Goal: Navigation & Orientation: Find specific page/section

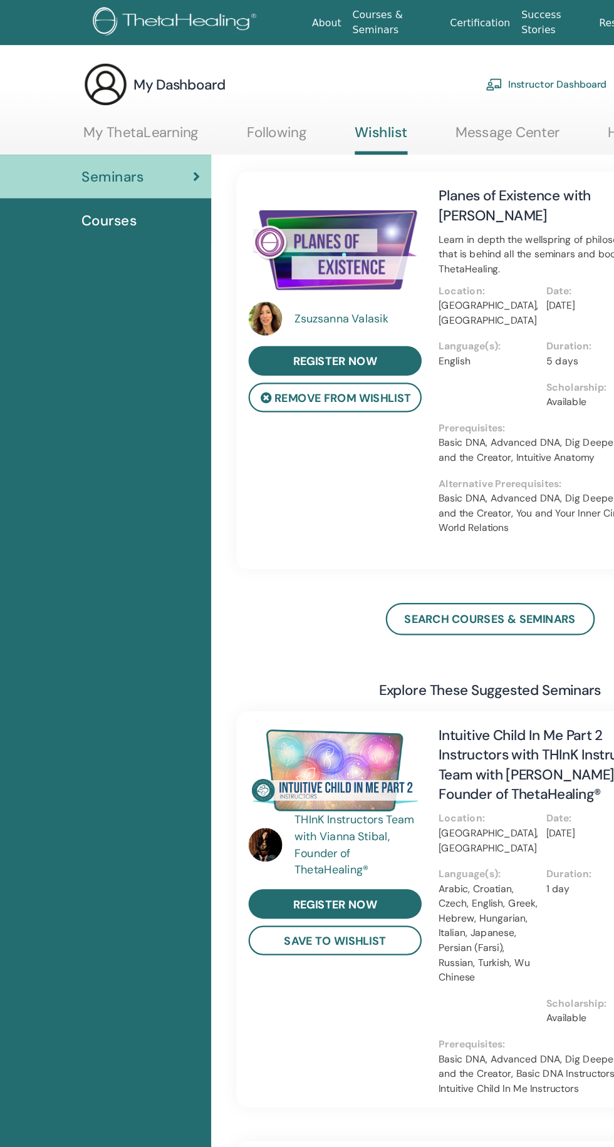
click at [135, 122] on link "My ThetaLearning" at bounding box center [125, 122] width 103 height 24
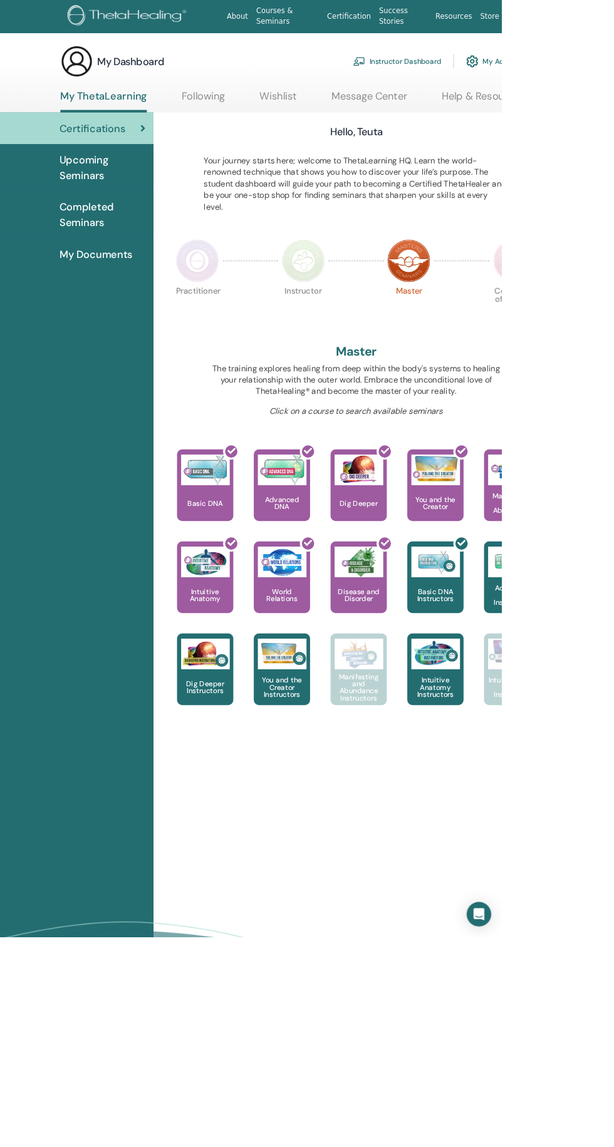
click at [387, 314] on img at bounding box center [371, 319] width 53 height 53
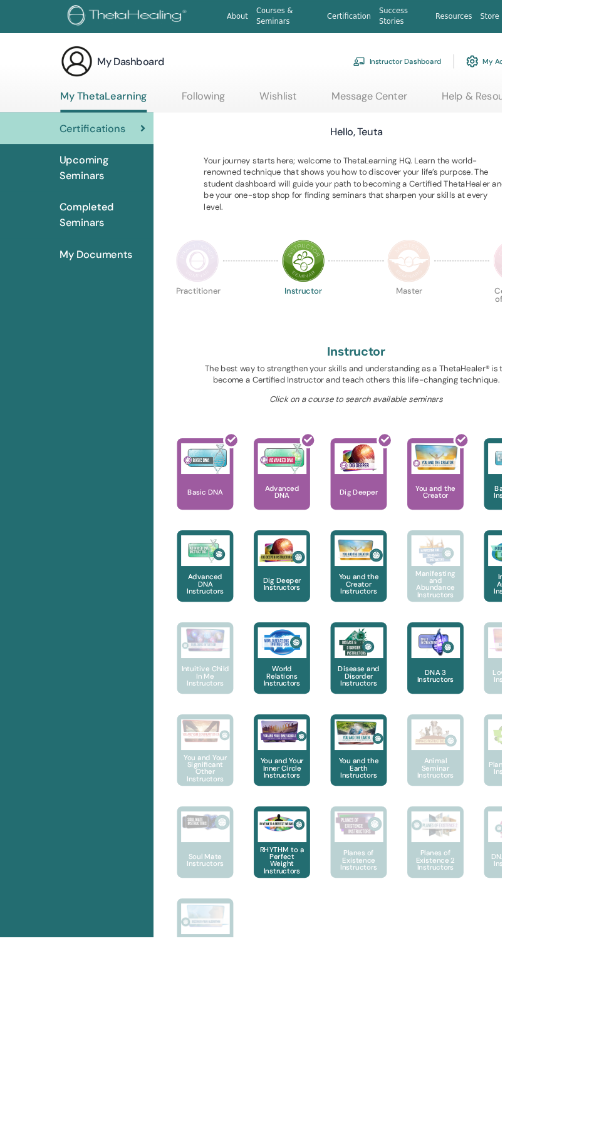
click at [520, 328] on img at bounding box center [500, 319] width 53 height 53
